Goal: Task Accomplishment & Management: Manage account settings

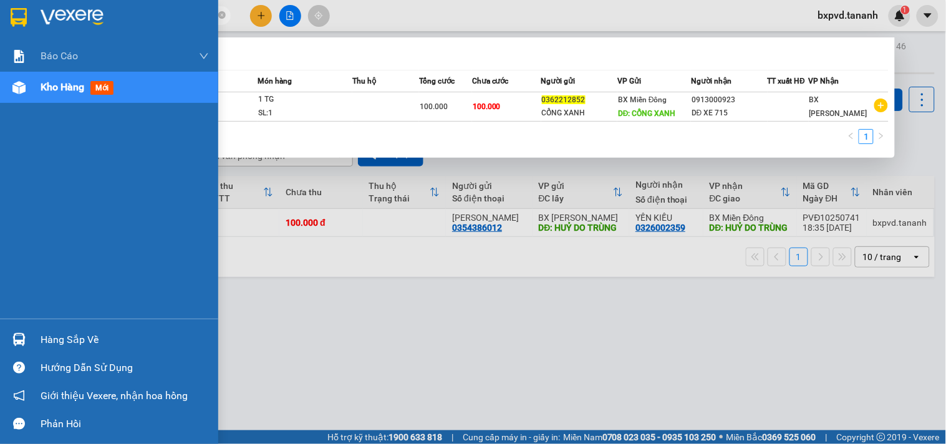
drag, startPoint x: 161, startPoint y: 19, endPoint x: 0, endPoint y: 17, distance: 161.0
click at [0, 17] on section "Kết quả tìm kiếm ( 1 ) Bộ lọc Mã ĐH Trạng thái Món hàng Thu hộ Tổng cước Chưa c…" at bounding box center [473, 222] width 946 height 444
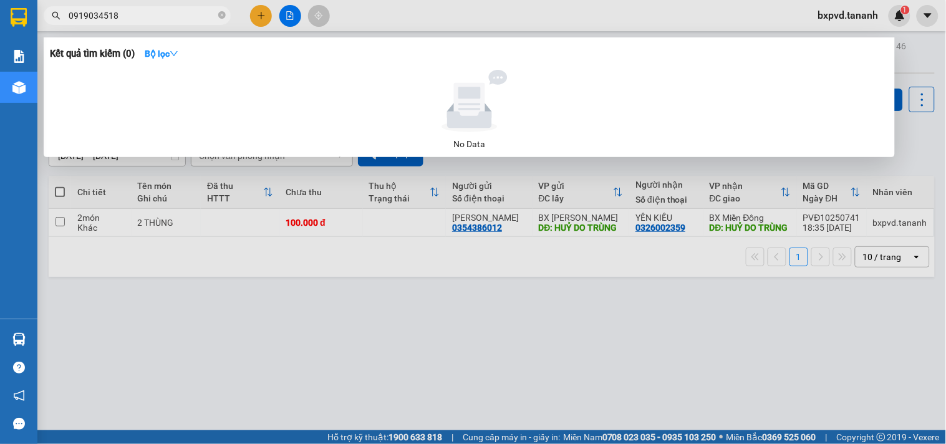
drag, startPoint x: 131, startPoint y: 19, endPoint x: 7, endPoint y: 41, distance: 125.5
click at [10, 29] on section "Kết quả tìm kiếm ( 0 ) Bộ lọc No Data 0919034518 bxpvd.tananh 1 Báo cáo Báo cáo…" at bounding box center [473, 222] width 946 height 444
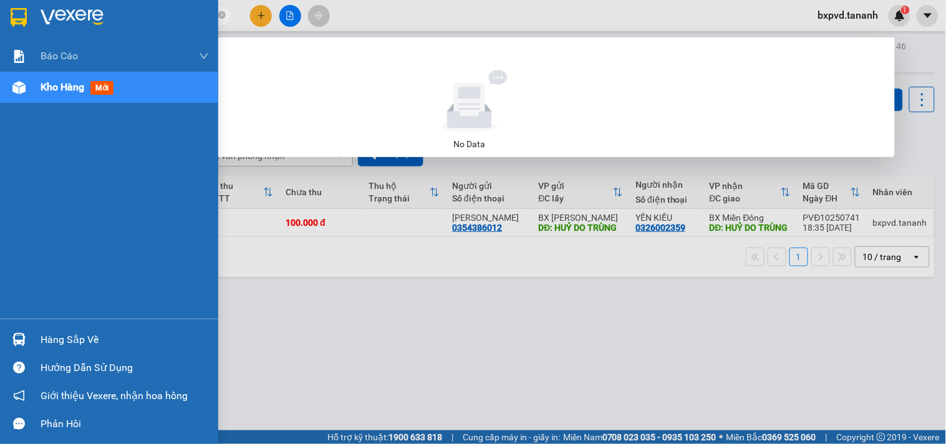
drag, startPoint x: 121, startPoint y: 11, endPoint x: 0, endPoint y: 34, distance: 123.2
click at [0, 29] on section "Kết quả tìm kiếm ( 0 ) Bộ lọc No Data 0908456608 bxpvd.tananh 1 Báo cáo Báo cáo…" at bounding box center [473, 222] width 946 height 444
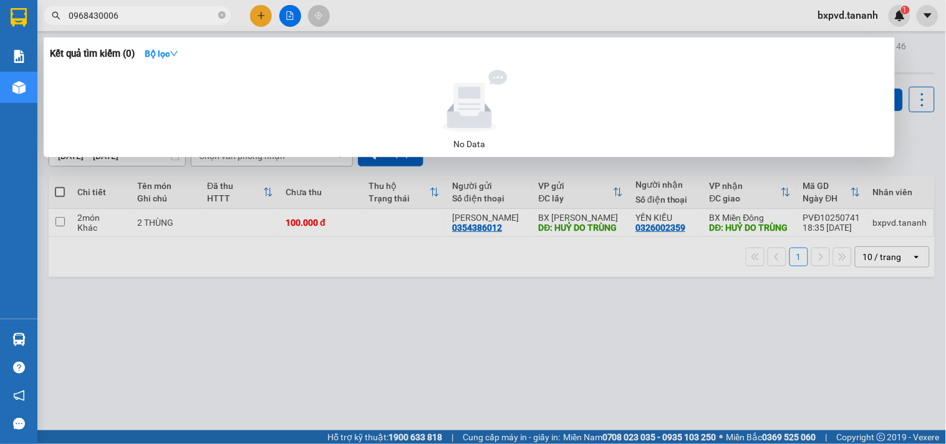
type input "0968430006"
click at [219, 16] on icon "close-circle" at bounding box center [221, 14] width 7 height 7
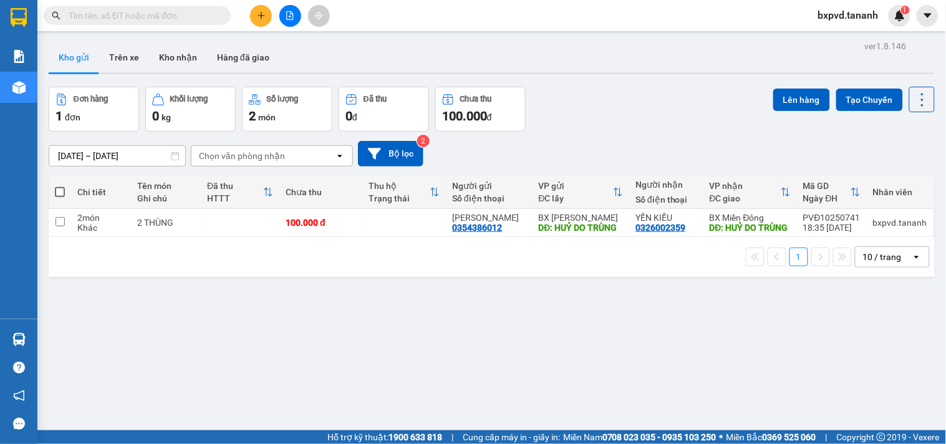
click at [119, 7] on span at bounding box center [137, 15] width 187 height 19
click at [145, 17] on input "text" at bounding box center [142, 16] width 147 height 14
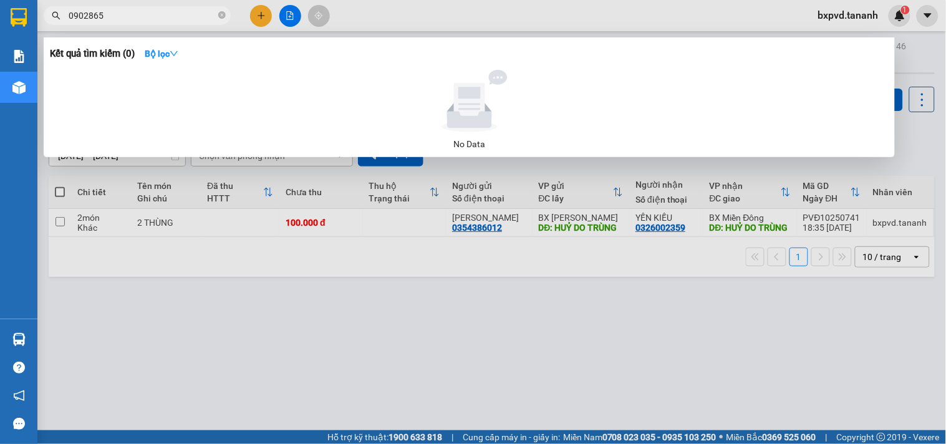
click at [262, 11] on div at bounding box center [473, 222] width 946 height 444
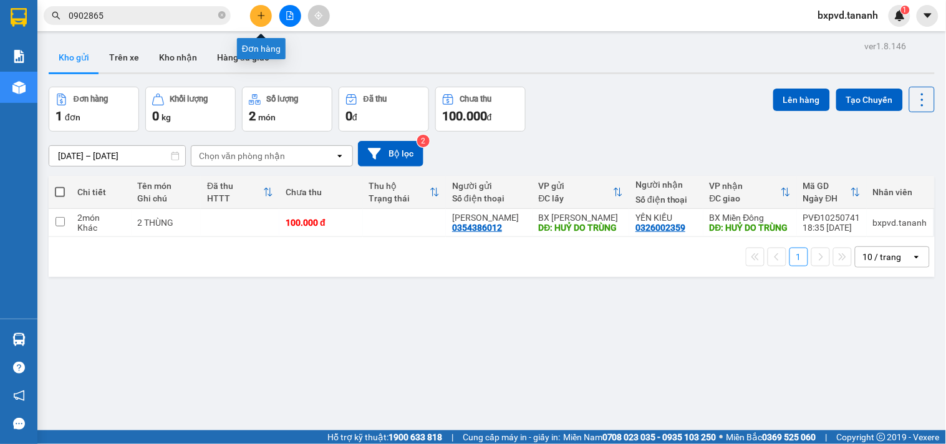
click at [262, 11] on icon "plus" at bounding box center [261, 15] width 9 height 9
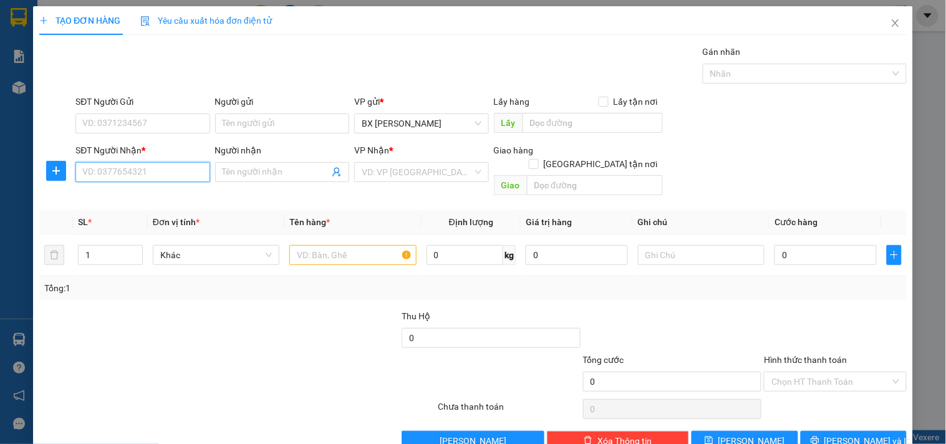
click at [122, 167] on input "SĐT Người Nhận *" at bounding box center [142, 172] width 134 height 20
click at [891, 24] on icon "close" at bounding box center [896, 23] width 10 height 10
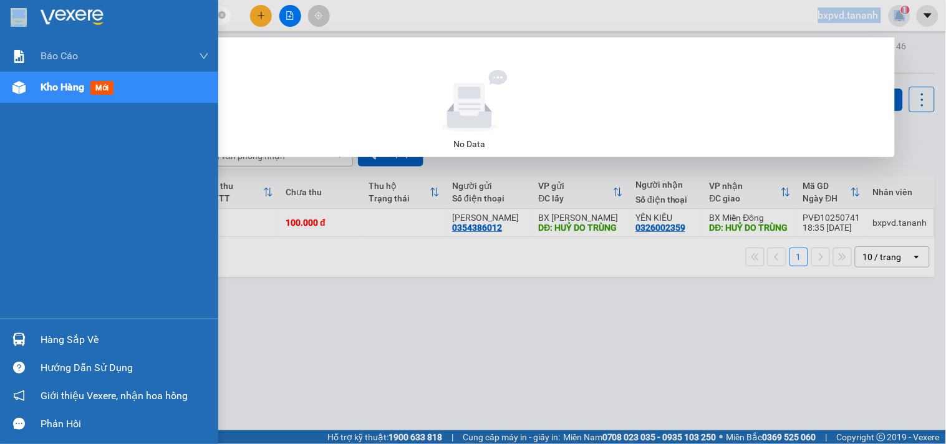
drag, startPoint x: 129, startPoint y: 24, endPoint x: 1, endPoint y: 4, distance: 130.0
click at [8, 4] on section "Kết quả tìm kiếm ( 0 ) Bộ lọc No Data 0902865 bxpvd.tananh 1 Báo cáo Báo cáo dò…" at bounding box center [473, 222] width 946 height 444
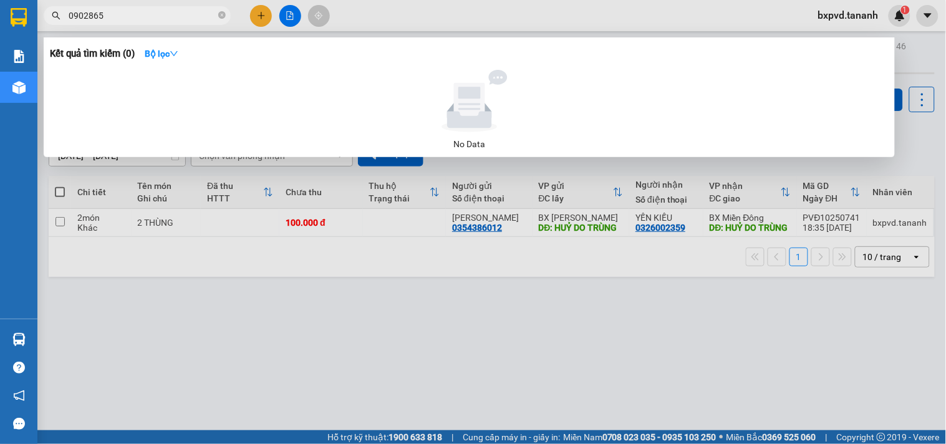
click at [121, 15] on input "0902865" at bounding box center [142, 16] width 147 height 14
drag, startPoint x: 121, startPoint y: 15, endPoint x: 4, endPoint y: 16, distance: 117.3
click at [4, 16] on section "Kết quả tìm kiếm ( 0 ) Bộ lọc No Data 0902865 bxpvd.tananh 1 Báo cáo Báo cáo dò…" at bounding box center [473, 222] width 946 height 444
type input "0912547292"
drag, startPoint x: 144, startPoint y: 9, endPoint x: 0, endPoint y: 8, distance: 144.1
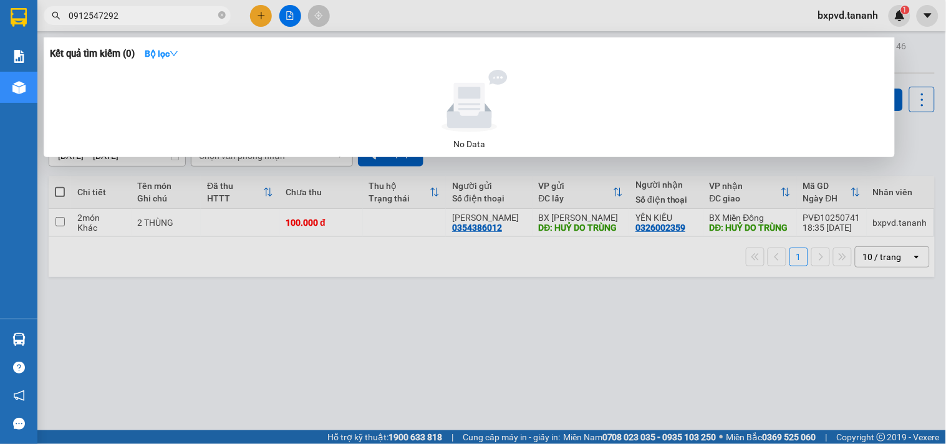
click at [0, 8] on section "Kết quả tìm kiếm ( 0 ) Bộ lọc No Data 0912547292 bxpvd.tananh 1 Báo cáo Báo cáo…" at bounding box center [473, 222] width 946 height 444
click at [256, 21] on div at bounding box center [473, 222] width 946 height 444
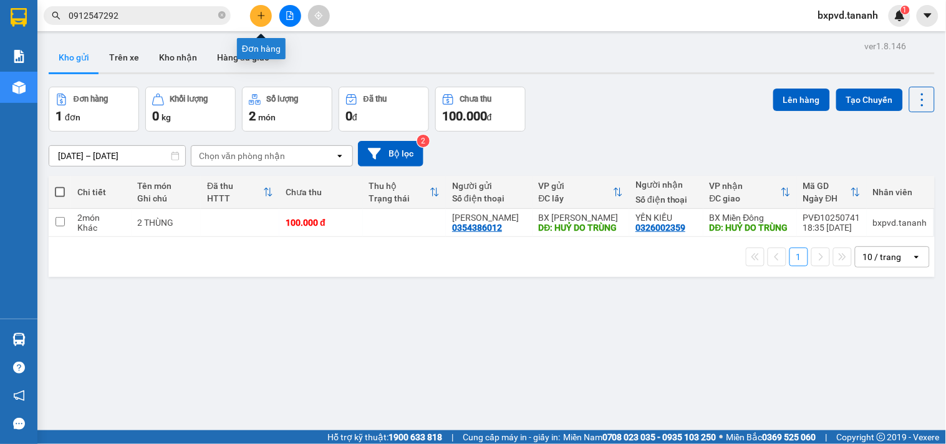
click at [256, 19] on button at bounding box center [261, 16] width 22 height 22
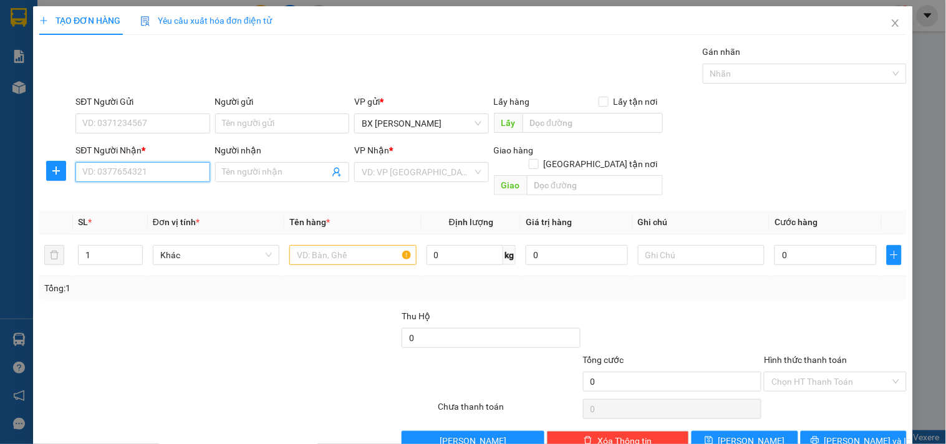
click at [102, 177] on input "SĐT Người Nhận *" at bounding box center [142, 172] width 134 height 20
paste input "0912547292"
type input "0912547292"
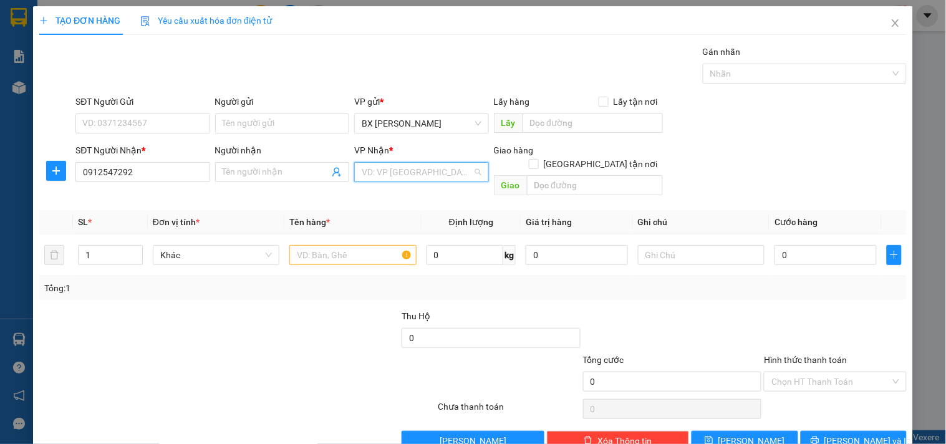
click at [384, 173] on input "search" at bounding box center [417, 172] width 110 height 19
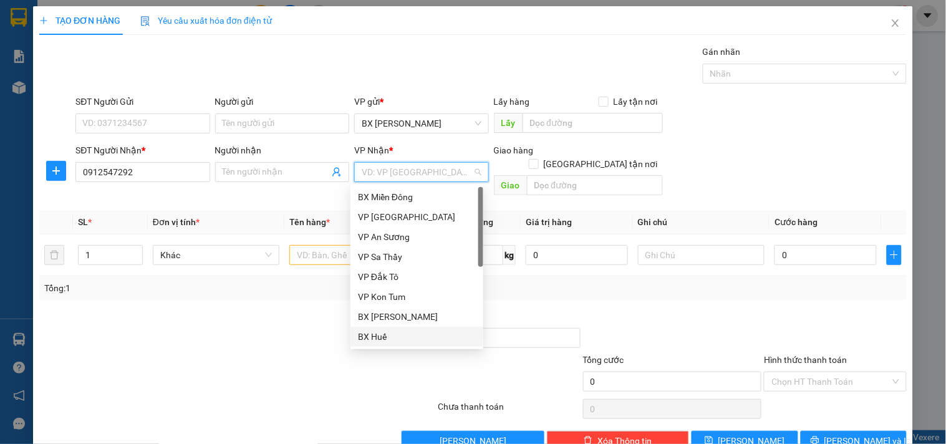
click at [413, 338] on div "BX Huế" at bounding box center [417, 337] width 118 height 14
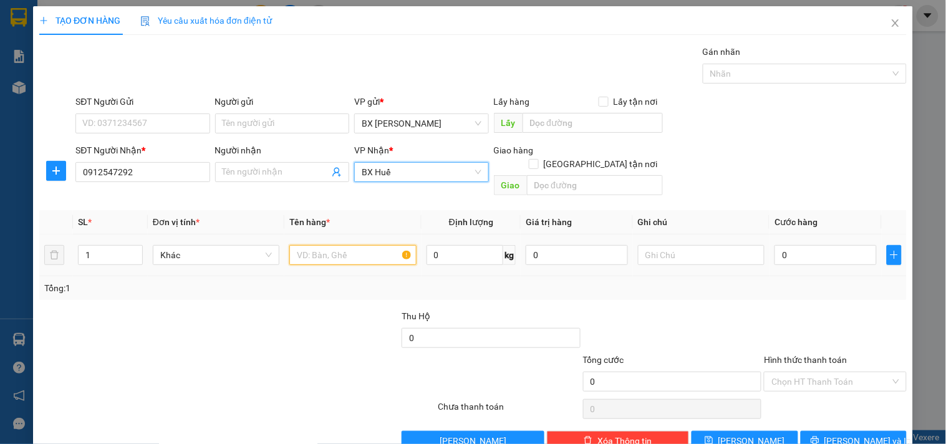
click at [339, 246] on input "text" at bounding box center [352, 255] width 127 height 20
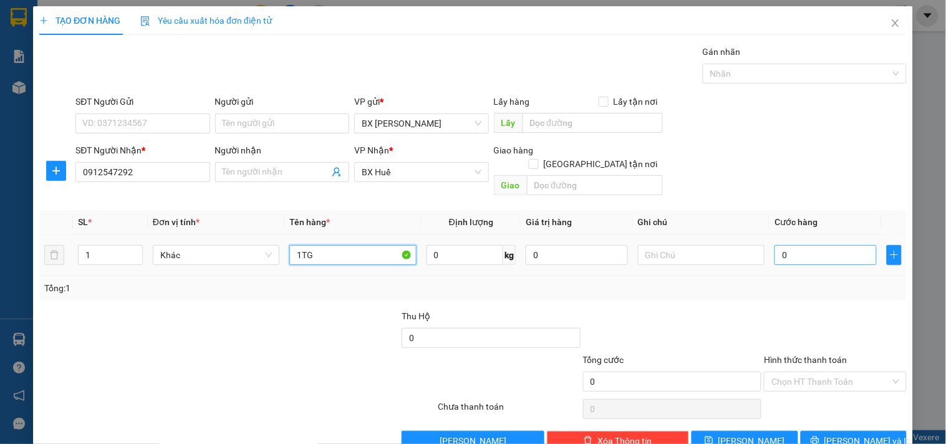
type input "1TG"
click at [780, 245] on input "0" at bounding box center [826, 255] width 102 height 20
type input "5"
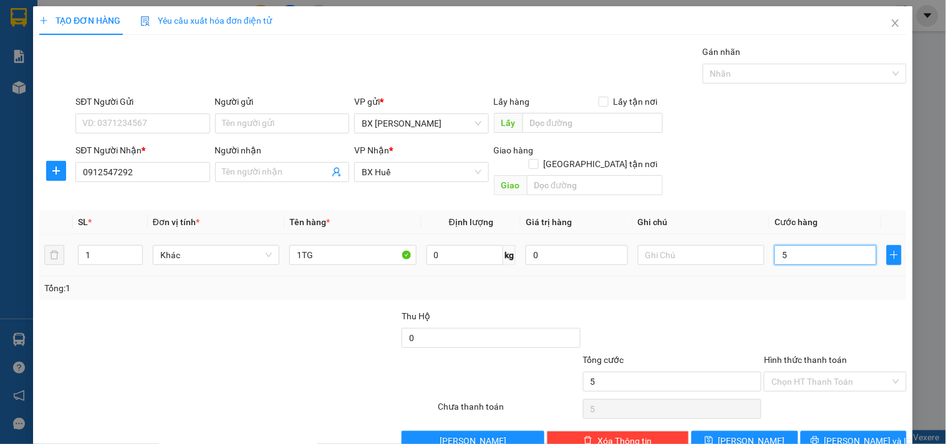
type input "50"
type input "50.000"
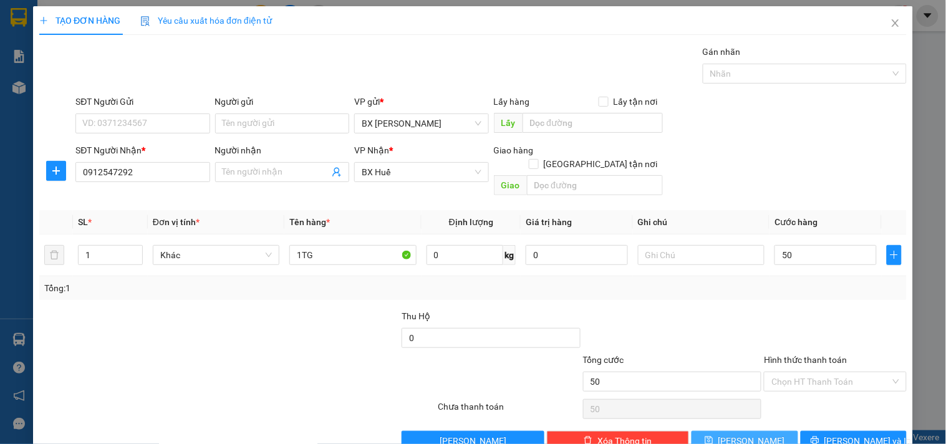
type input "50.000"
click at [744, 434] on span "[PERSON_NAME]" at bounding box center [752, 441] width 67 height 14
type input "0"
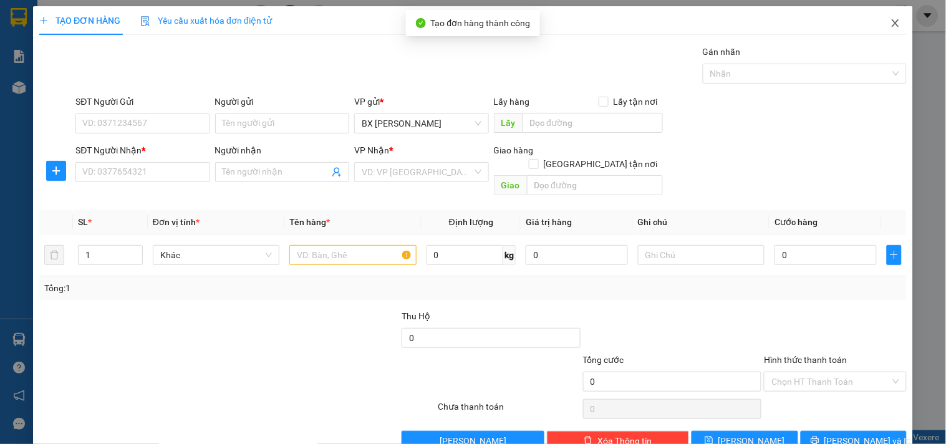
click at [897, 23] on span "Close" at bounding box center [895, 23] width 35 height 35
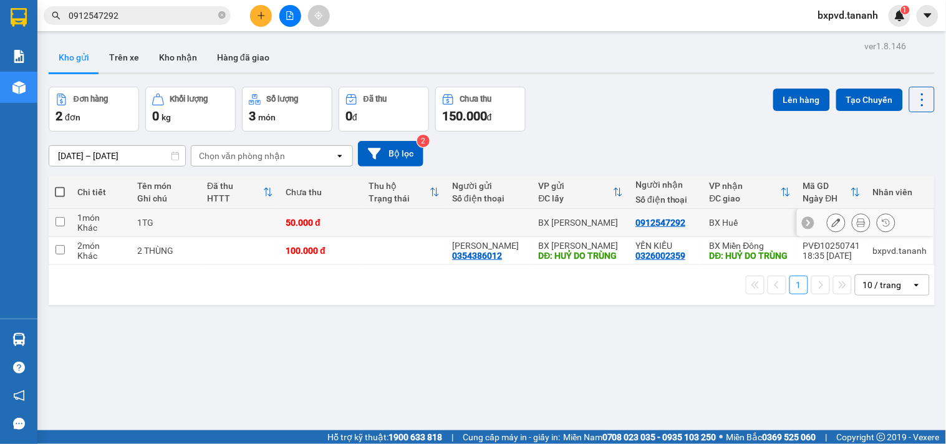
click at [832, 226] on icon at bounding box center [836, 222] width 9 height 9
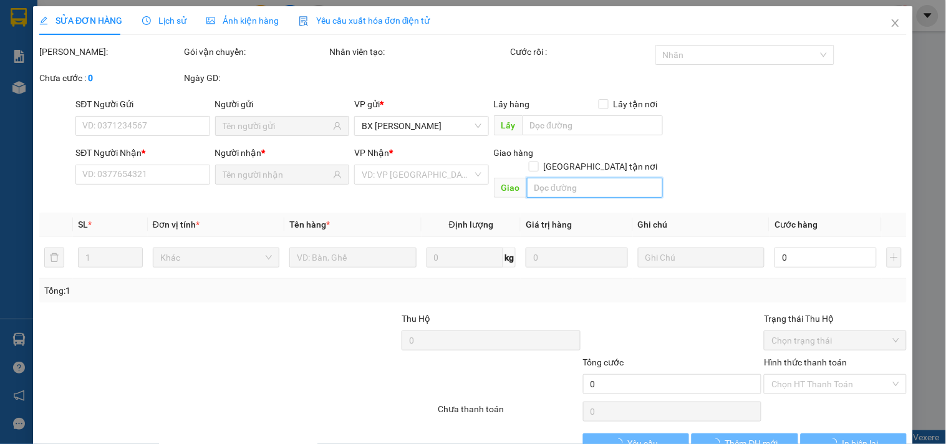
click at [565, 181] on input "text" at bounding box center [595, 188] width 136 height 20
type input "HÀNG D"
type input "·"
type input "ĐI"
type input "0912547292"
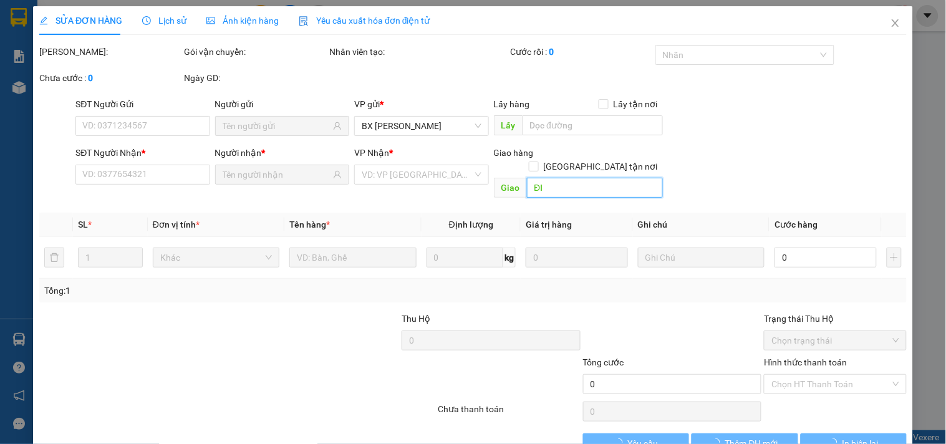
type input "ĐI"
type input "50.000"
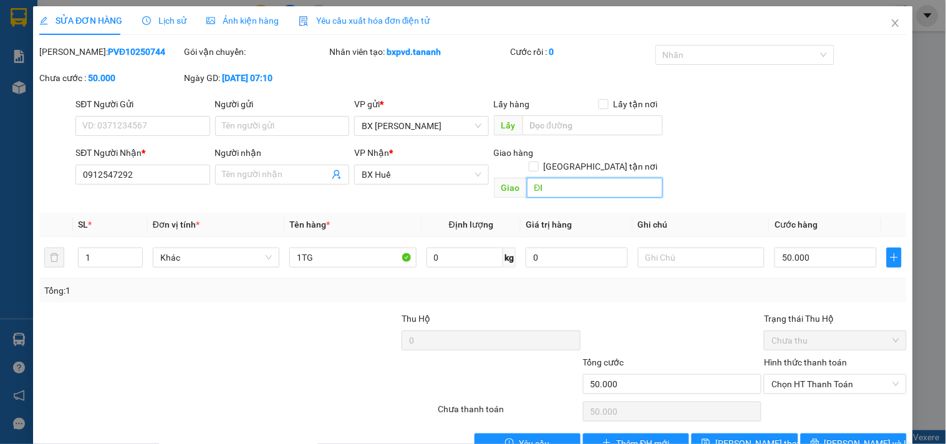
type input "Đ"
type input "HANG ĐI XE 623 NGÀY 11.10"
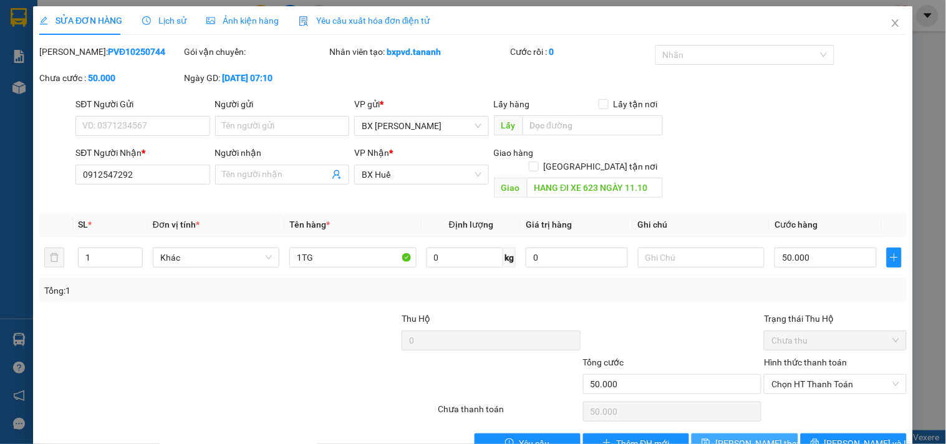
click at [737, 437] on span "[PERSON_NAME] thay đổi" at bounding box center [766, 444] width 100 height 14
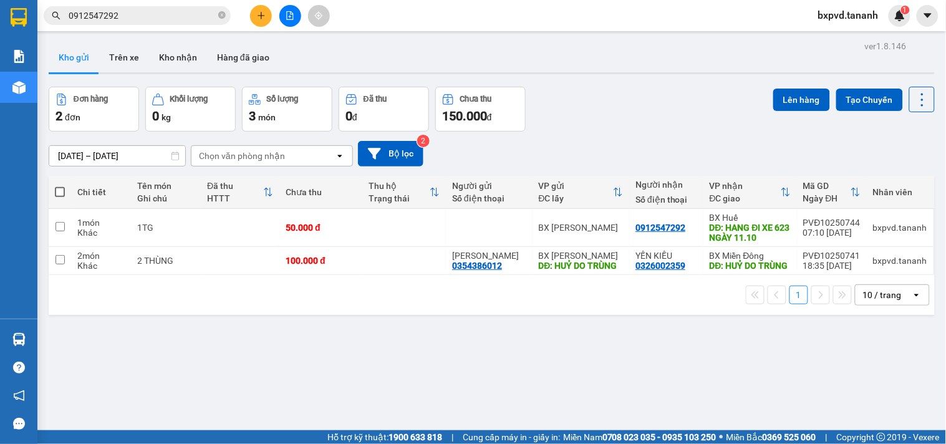
click at [53, 16] on icon "search" at bounding box center [56, 16] width 8 height 8
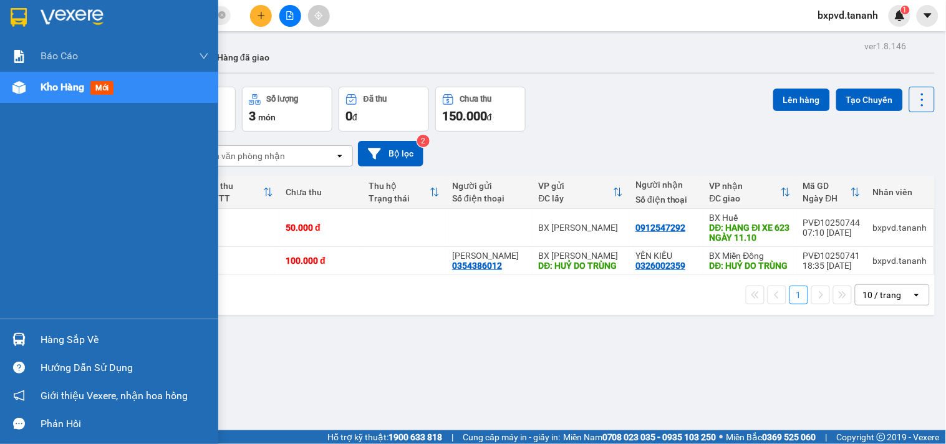
click at [25, 20] on img at bounding box center [19, 17] width 16 height 19
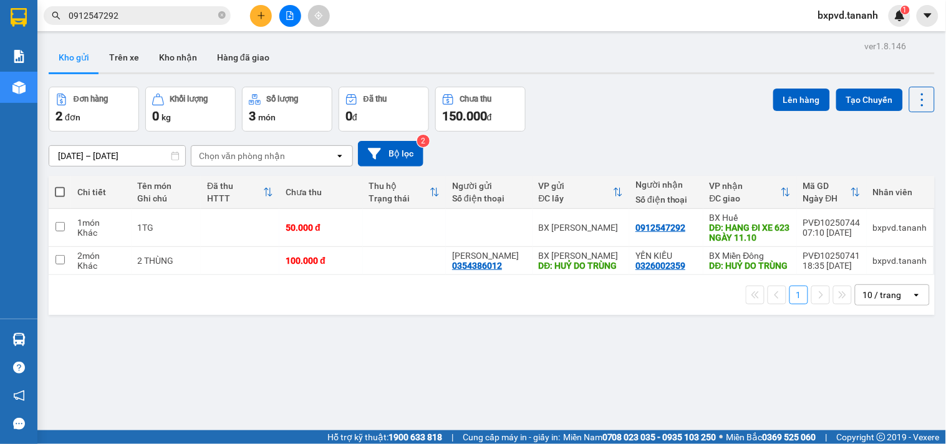
click at [217, 14] on span "0912547292" at bounding box center [137, 15] width 187 height 19
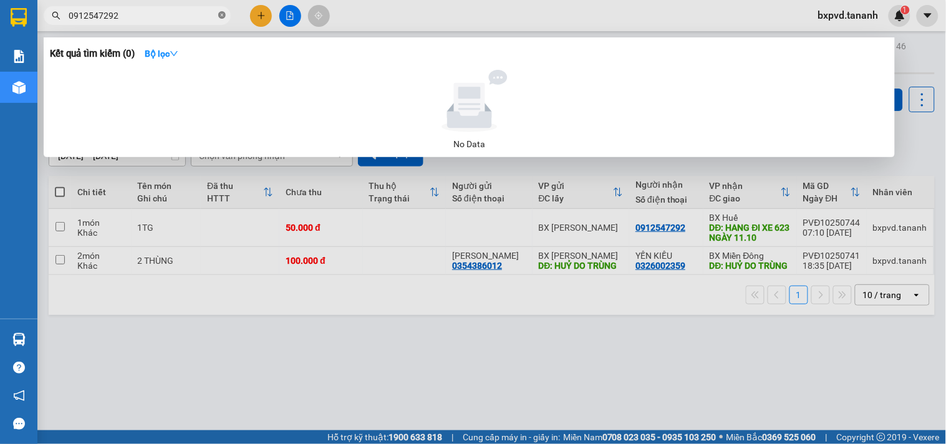
click at [218, 14] on icon "close-circle" at bounding box center [221, 14] width 7 height 7
